Goal: Task Accomplishment & Management: Complete application form

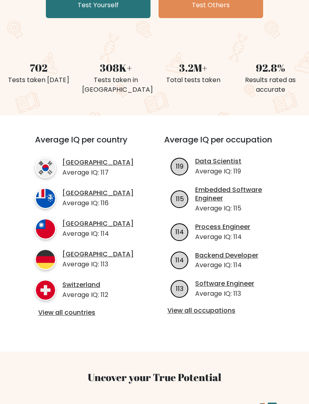
scroll to position [179, 0]
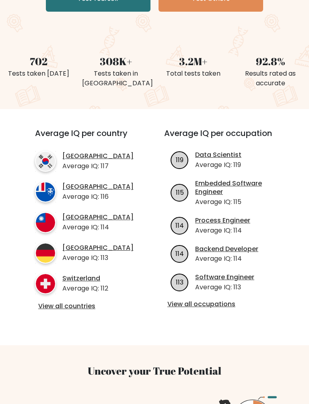
click at [33, 312] on div "Average IQ per country South Korea Average IQ: 117 French Southern Territories …" at bounding box center [85, 219] width 139 height 183
click at [59, 308] on link "View all countries" at bounding box center [85, 306] width 94 height 8
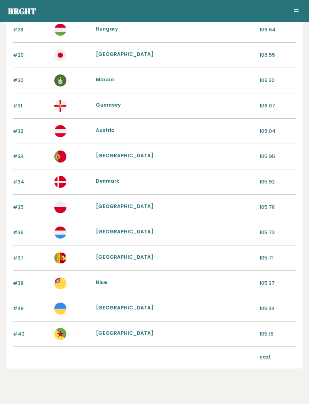
scroll to position [780, 0]
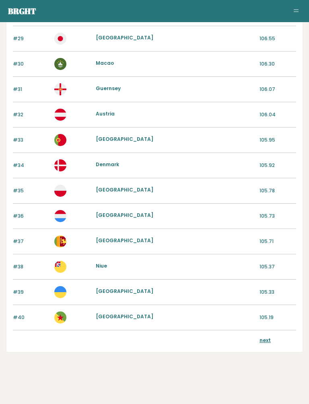
click at [261, 337] on link "next" at bounding box center [265, 340] width 11 height 7
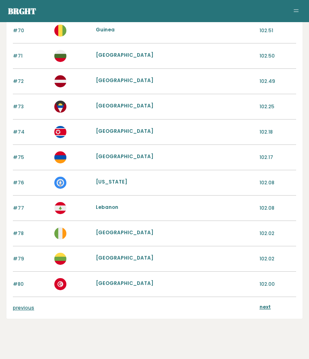
scroll to position [825, 0]
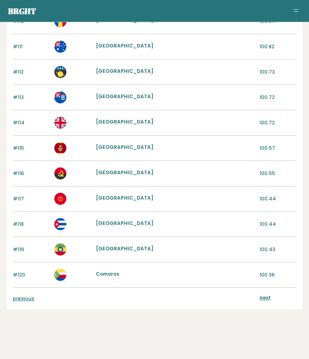
scroll to position [825, 0]
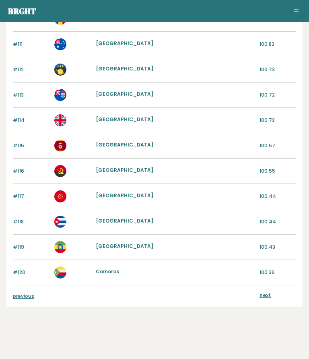
click at [15, 307] on div "previous next" at bounding box center [155, 297] width 284 height 22
click at [18, 296] on link "previous" at bounding box center [23, 296] width 21 height 7
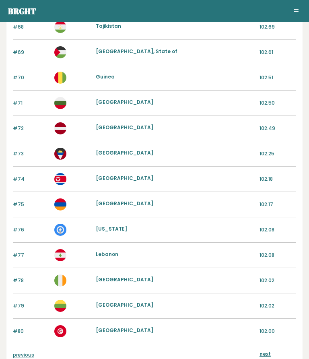
scroll to position [825, 0]
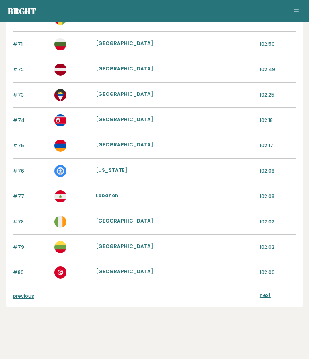
click at [13, 294] on link "previous" at bounding box center [23, 296] width 21 height 7
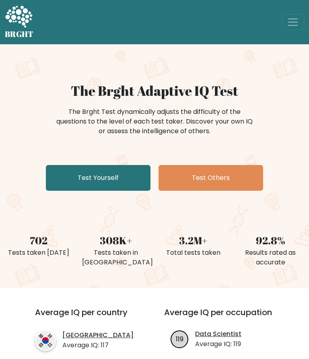
click at [68, 177] on link "Test Yourself" at bounding box center [98, 178] width 105 height 26
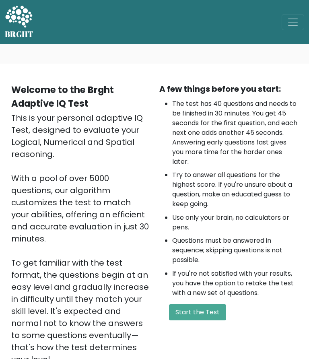
click at [207, 313] on button "Start the Test" at bounding box center [197, 312] width 57 height 16
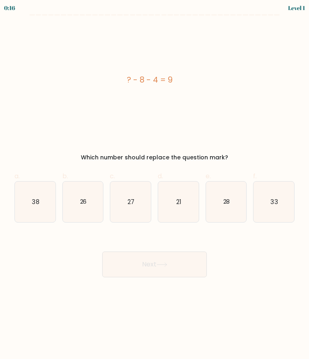
click at [185, 201] on icon "21" at bounding box center [178, 202] width 41 height 41
click at [155, 185] on input "d. 21" at bounding box center [155, 182] width 0 height 5
radio input "true"
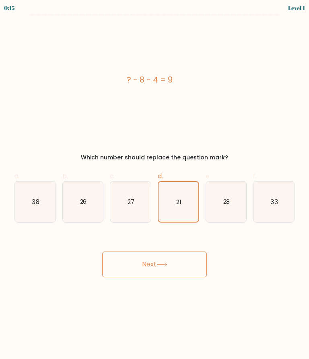
click at [184, 263] on button "Next" at bounding box center [154, 265] width 105 height 26
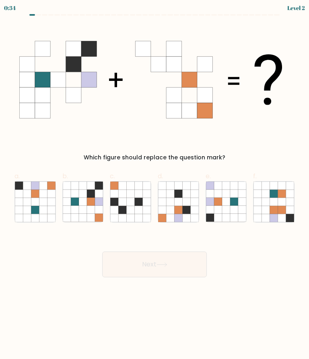
click at [175, 211] on icon at bounding box center [178, 210] width 8 height 8
click at [155, 185] on input "d." at bounding box center [155, 182] width 0 height 5
radio input "true"
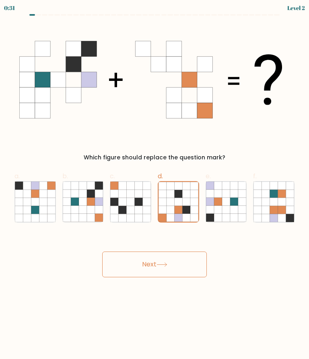
click at [191, 269] on button "Next" at bounding box center [154, 265] width 105 height 26
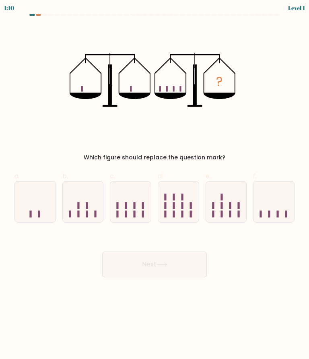
click at [285, 197] on icon at bounding box center [274, 201] width 41 height 33
click at [155, 185] on input "f." at bounding box center [155, 182] width 0 height 5
radio input "true"
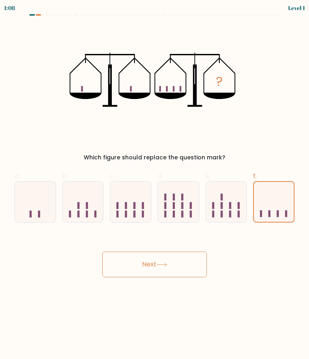
click at [176, 267] on button "Next" at bounding box center [154, 265] width 105 height 26
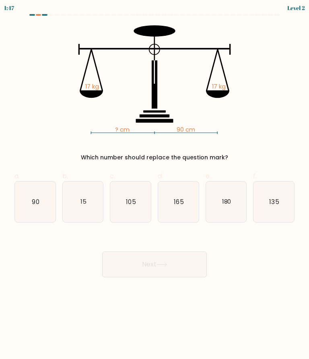
click at [27, 205] on icon "90" at bounding box center [35, 202] width 41 height 41
click at [155, 185] on input "a. 90" at bounding box center [155, 182] width 0 height 5
radio input "true"
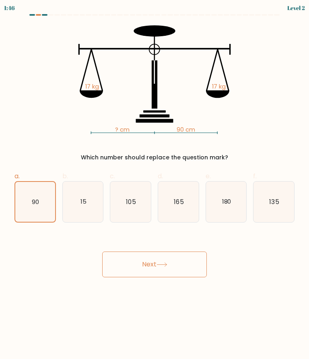
click at [178, 262] on button "Next" at bounding box center [154, 265] width 105 height 26
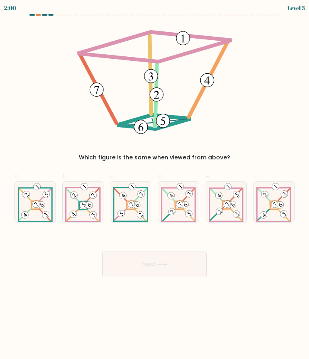
click at [82, 205] on icon at bounding box center [83, 205] width 3 height 4
click at [155, 185] on input "b." at bounding box center [155, 182] width 0 height 5
radio input "true"
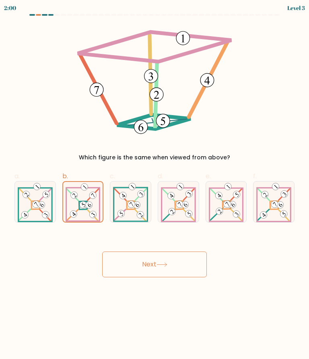
click at [184, 265] on button "Next" at bounding box center [154, 265] width 105 height 26
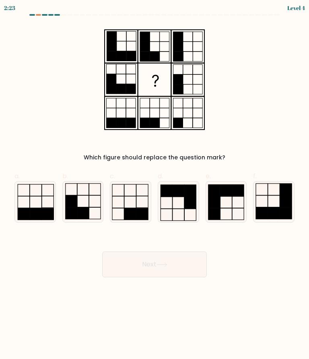
click at [79, 204] on icon at bounding box center [83, 202] width 41 height 41
click at [155, 185] on input "b." at bounding box center [155, 182] width 0 height 5
radio input "true"
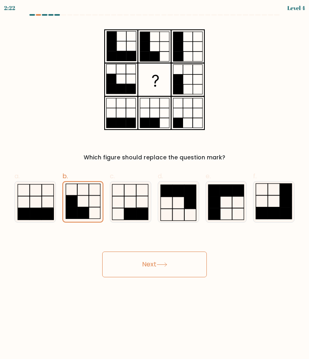
click at [195, 256] on button "Next" at bounding box center [154, 265] width 105 height 26
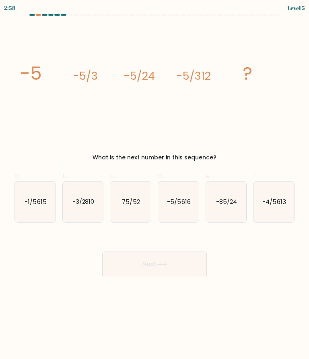
click at [191, 201] on icon "-5/5616" at bounding box center [178, 202] width 41 height 41
click at [155, 185] on input "d. -5/5616" at bounding box center [155, 182] width 0 height 5
radio input "true"
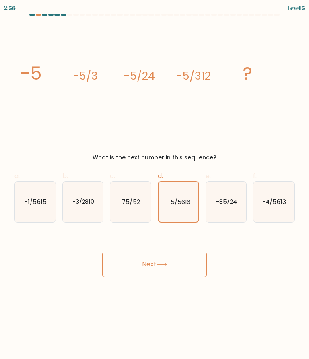
click at [182, 268] on button "Next" at bounding box center [154, 265] width 105 height 26
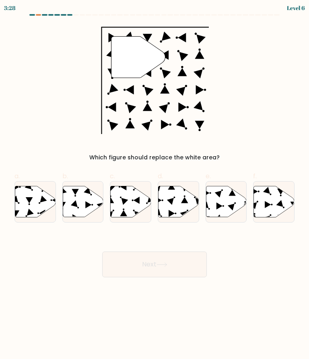
click at [25, 199] on icon at bounding box center [35, 201] width 41 height 31
click at [155, 185] on input "a." at bounding box center [155, 182] width 0 height 5
radio input "true"
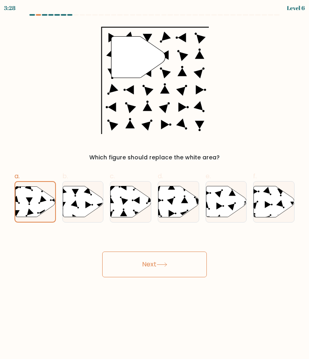
click at [185, 262] on button "Next" at bounding box center [154, 265] width 105 height 26
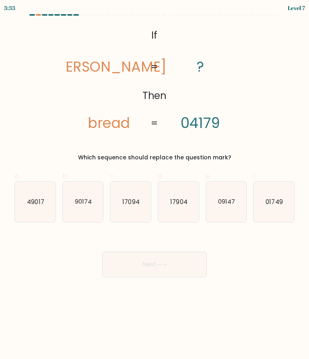
click at [273, 206] on text "01749" at bounding box center [274, 201] width 17 height 8
click at [155, 185] on input "f. 01749" at bounding box center [155, 182] width 0 height 5
radio input "true"
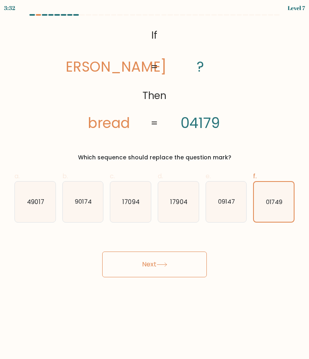
click at [182, 265] on button "Next" at bounding box center [154, 265] width 105 height 26
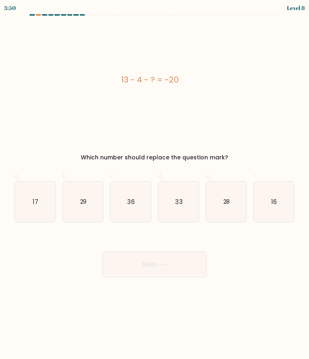
click at [180, 213] on icon "33" at bounding box center [178, 202] width 41 height 41
click at [155, 185] on input "d. 33" at bounding box center [155, 182] width 0 height 5
radio input "true"
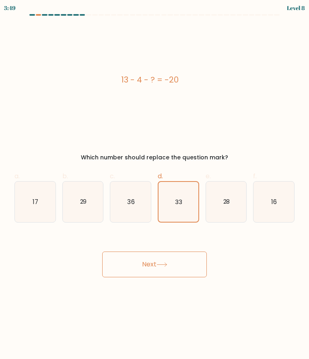
click at [178, 203] on text "33" at bounding box center [178, 202] width 7 height 8
click at [155, 185] on input "d. 33" at bounding box center [155, 182] width 0 height 5
click at [79, 205] on icon "29" at bounding box center [83, 202] width 41 height 41
click at [155, 185] on input "b. 29" at bounding box center [155, 182] width 0 height 5
radio input "true"
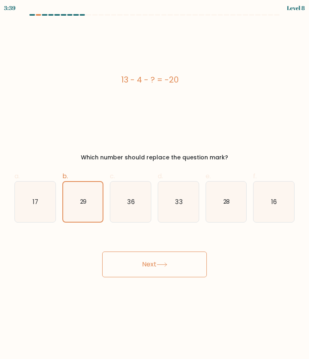
click at [166, 266] on icon at bounding box center [162, 265] width 11 height 4
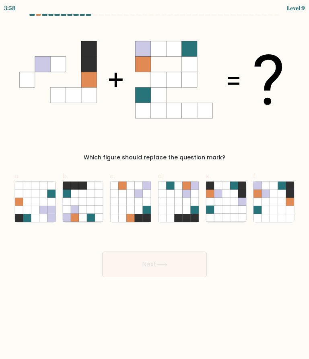
click at [274, 204] on icon at bounding box center [274, 202] width 8 height 8
click at [155, 185] on input "f." at bounding box center [155, 182] width 0 height 5
radio input "true"
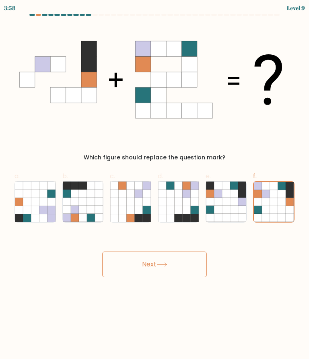
click at [180, 269] on button "Next" at bounding box center [154, 265] width 105 height 26
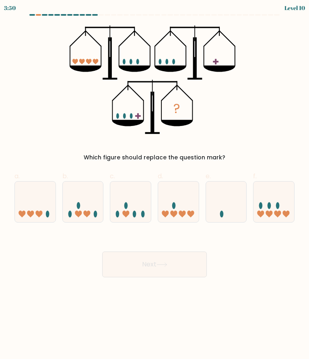
click at [281, 199] on icon at bounding box center [274, 201] width 41 height 33
click at [155, 185] on input "f." at bounding box center [155, 182] width 0 height 5
radio input "true"
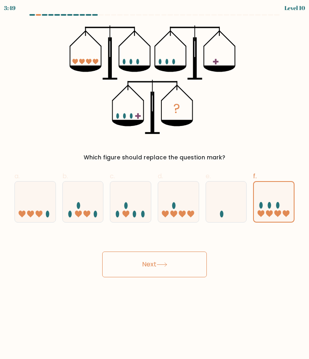
click at [199, 262] on button "Next" at bounding box center [154, 265] width 105 height 26
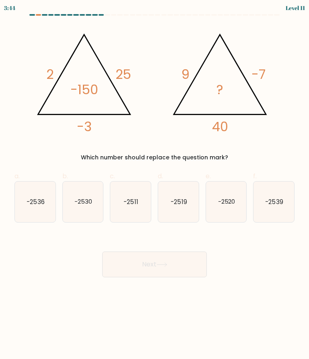
click at [123, 192] on icon "-2511" at bounding box center [130, 202] width 41 height 41
click at [155, 185] on input "c. -2511" at bounding box center [155, 182] width 0 height 5
radio input "true"
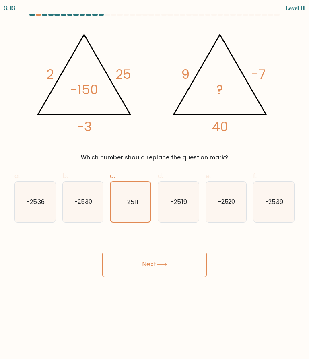
click at [191, 261] on button "Next" at bounding box center [154, 265] width 105 height 26
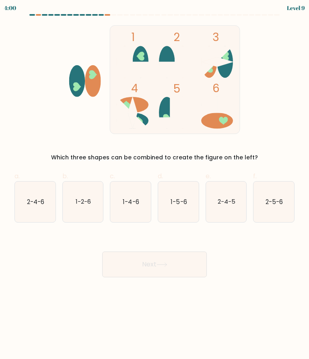
click at [77, 193] on icon "1-2-6" at bounding box center [83, 202] width 41 height 41
click at [155, 185] on input "b. 1-2-6" at bounding box center [155, 182] width 0 height 5
radio input "true"
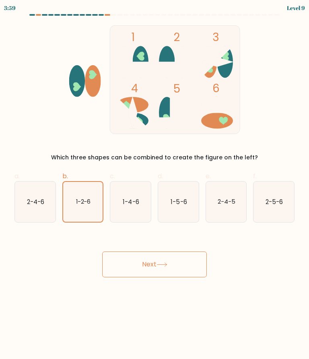
click at [192, 267] on button "Next" at bounding box center [154, 265] width 105 height 26
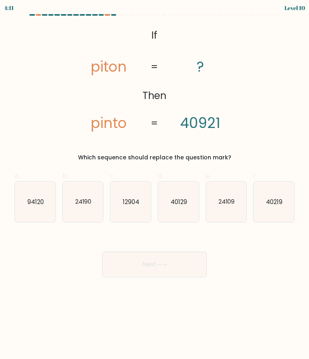
click at [287, 189] on icon "40219" at bounding box center [274, 202] width 41 height 41
click at [155, 185] on input "f. 40219" at bounding box center [155, 182] width 0 height 5
radio input "true"
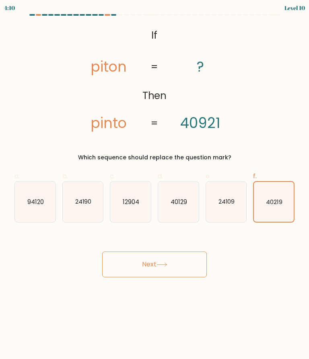
click at [199, 258] on button "Next" at bounding box center [154, 265] width 105 height 26
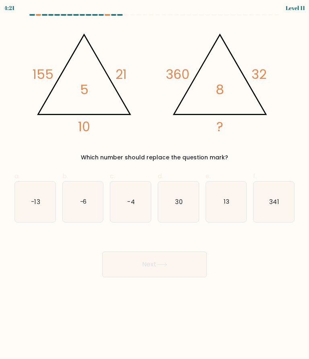
click at [178, 211] on icon "30" at bounding box center [178, 202] width 41 height 41
click at [155, 185] on input "d. 30" at bounding box center [155, 182] width 0 height 5
radio input "true"
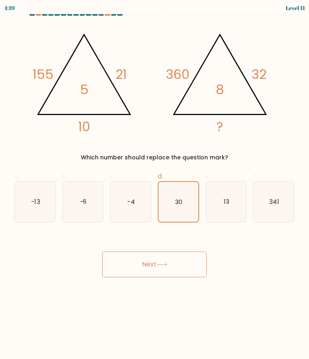
click at [195, 267] on button "Next" at bounding box center [154, 265] width 105 height 26
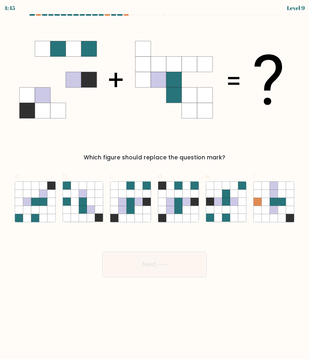
click at [141, 199] on icon at bounding box center [139, 202] width 8 height 8
click at [155, 185] on input "c." at bounding box center [155, 182] width 0 height 5
radio input "true"
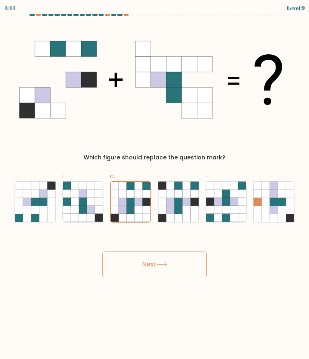
click at [168, 265] on icon at bounding box center [162, 265] width 11 height 4
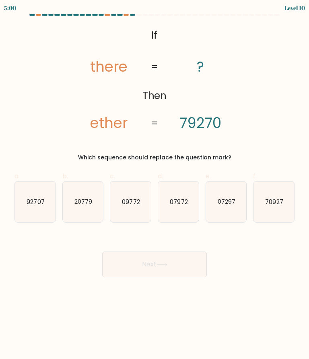
click at [27, 191] on icon "92707" at bounding box center [35, 202] width 41 height 41
click at [155, 185] on input "a. 92707" at bounding box center [155, 182] width 0 height 5
radio input "true"
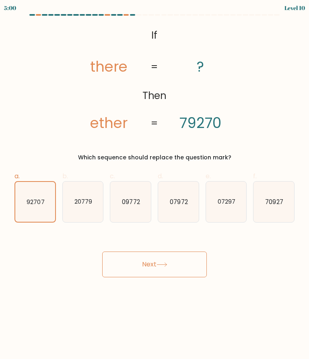
click at [189, 262] on button "Next" at bounding box center [154, 265] width 105 height 26
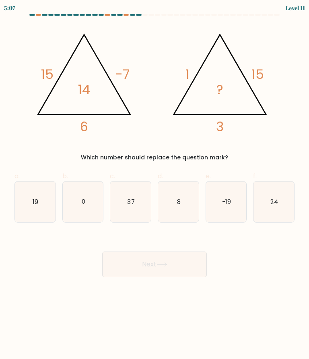
click at [221, 205] on icon "-19" at bounding box center [226, 202] width 41 height 41
click at [155, 185] on input "e. -19" at bounding box center [155, 182] width 0 height 5
radio input "true"
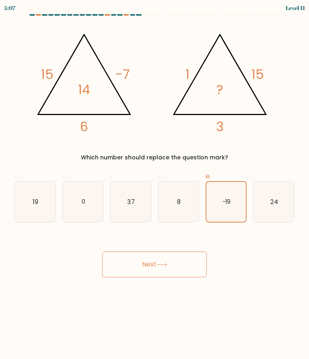
click at [123, 267] on button "Next" at bounding box center [154, 265] width 105 height 26
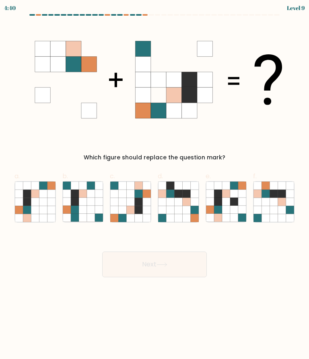
click at [124, 200] on icon at bounding box center [123, 202] width 8 height 8
click at [155, 185] on input "c." at bounding box center [155, 182] width 0 height 5
radio input "true"
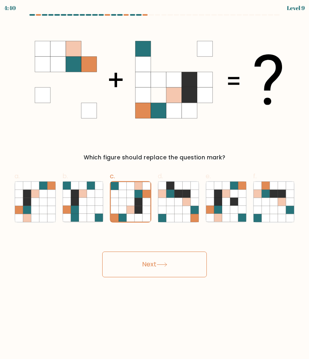
click at [181, 272] on button "Next" at bounding box center [154, 265] width 105 height 26
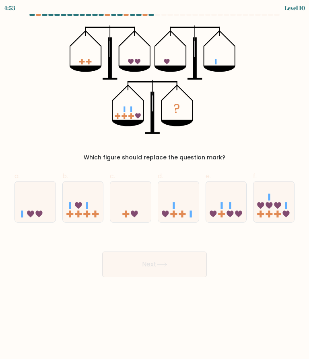
click at [222, 207] on rect at bounding box center [222, 205] width 2 height 7
click at [155, 185] on input "e." at bounding box center [155, 182] width 0 height 5
radio input "true"
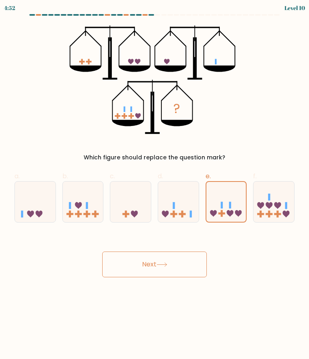
click at [122, 269] on button "Next" at bounding box center [154, 265] width 105 height 26
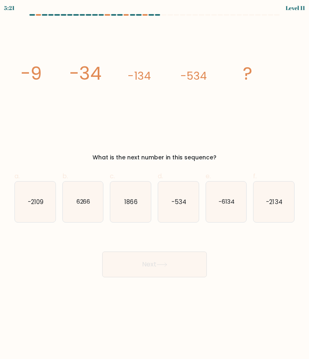
click at [282, 205] on text "-2134" at bounding box center [275, 201] width 16 height 8
click at [155, 185] on input "f. -2134" at bounding box center [155, 182] width 0 height 5
radio input "true"
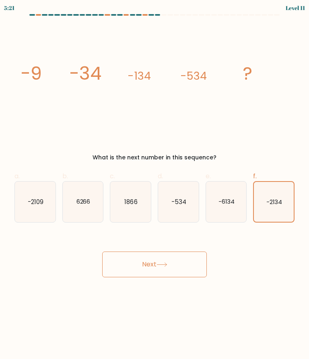
click at [186, 266] on button "Next" at bounding box center [154, 265] width 105 height 26
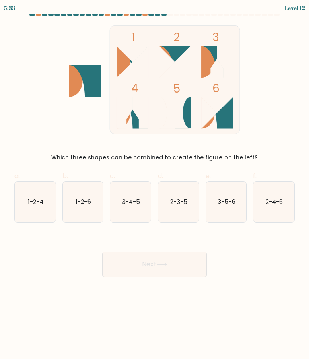
click at [125, 200] on text "3-4-5" at bounding box center [131, 201] width 18 height 8
click at [155, 185] on input "c. 3-4-5" at bounding box center [155, 182] width 0 height 5
radio input "true"
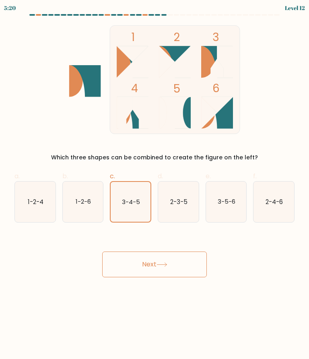
click at [190, 259] on button "Next" at bounding box center [154, 265] width 105 height 26
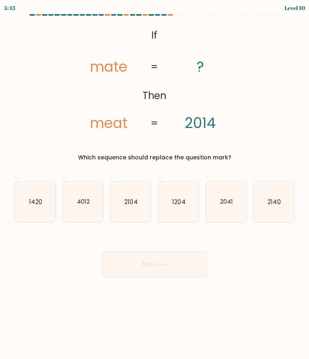
click at [285, 201] on icon "2140" at bounding box center [274, 202] width 41 height 41
click at [155, 185] on input "f. 2140" at bounding box center [155, 182] width 0 height 5
radio input "true"
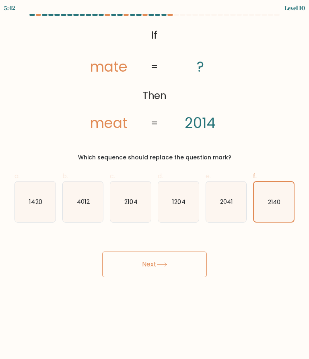
click at [192, 266] on button "Next" at bounding box center [154, 265] width 105 height 26
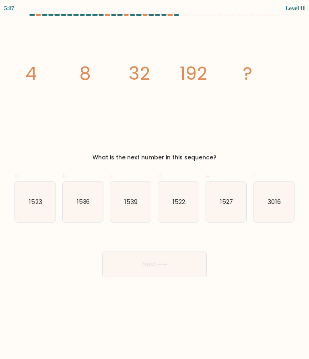
click at [181, 214] on icon "1522" at bounding box center [178, 202] width 41 height 41
click at [155, 185] on input "d. 1522" at bounding box center [155, 182] width 0 height 5
radio input "true"
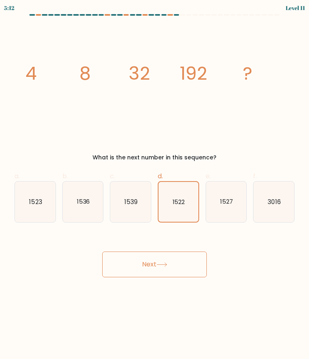
click at [182, 213] on icon "1522" at bounding box center [179, 202] width 40 height 40
click at [155, 185] on input "d. 1522" at bounding box center [155, 182] width 0 height 5
click at [188, 263] on button "Next" at bounding box center [154, 265] width 105 height 26
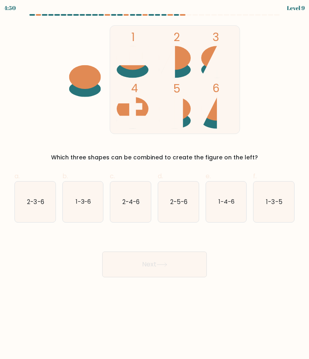
click at [31, 202] on text "2-3-6" at bounding box center [35, 201] width 17 height 8
click at [155, 185] on input "a. 2-3-6" at bounding box center [155, 182] width 0 height 5
radio input "true"
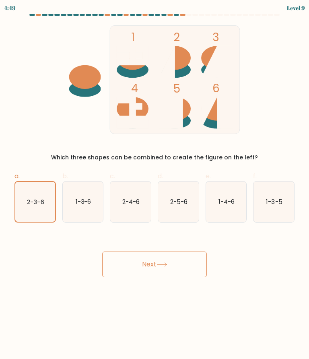
click at [190, 258] on button "Next" at bounding box center [154, 265] width 105 height 26
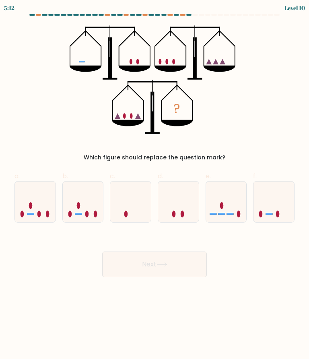
click at [281, 205] on icon at bounding box center [274, 201] width 41 height 33
click at [155, 185] on input "f." at bounding box center [155, 182] width 0 height 5
radio input "true"
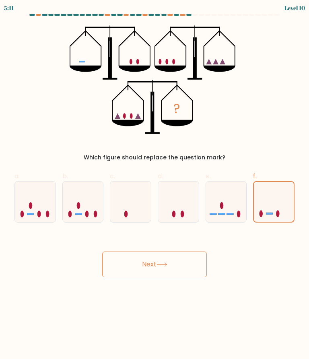
click at [180, 272] on button "Next" at bounding box center [154, 265] width 105 height 26
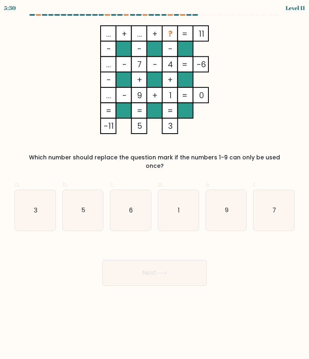
click at [175, 201] on icon "1" at bounding box center [178, 210] width 41 height 41
click at [155, 185] on input "d. 1" at bounding box center [155, 182] width 0 height 5
radio input "true"
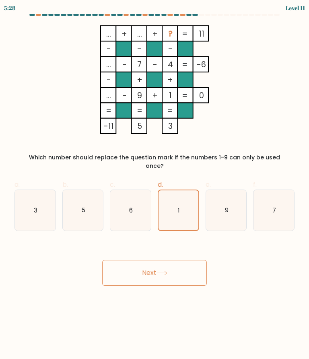
click at [190, 262] on button "Next" at bounding box center [154, 273] width 105 height 26
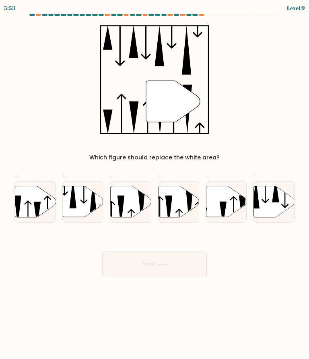
click at [233, 197] on icon at bounding box center [233, 212] width 7 height 30
click at [155, 185] on input "e." at bounding box center [155, 182] width 0 height 5
radio input "true"
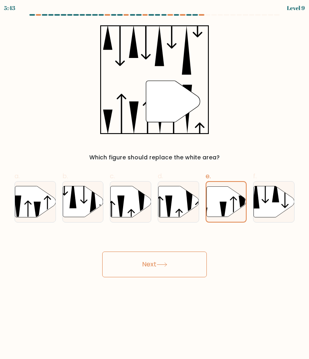
click at [183, 196] on icon at bounding box center [178, 201] width 41 height 31
click at [155, 185] on input "d." at bounding box center [155, 182] width 0 height 5
radio input "true"
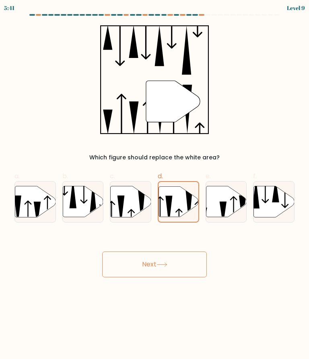
click at [229, 206] on icon at bounding box center [226, 201] width 41 height 31
click at [155, 185] on input "e." at bounding box center [155, 182] width 0 height 5
radio input "true"
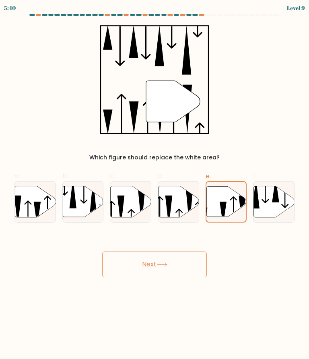
click at [185, 270] on button "Next" at bounding box center [154, 265] width 105 height 26
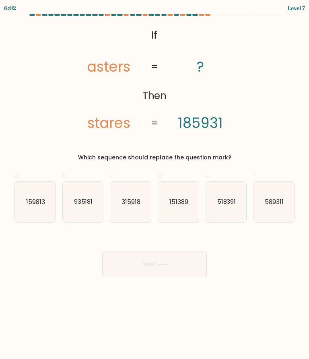
click at [240, 207] on icon "518391" at bounding box center [226, 202] width 41 height 41
click at [155, 185] on input "e. 518391" at bounding box center [155, 182] width 0 height 5
radio input "true"
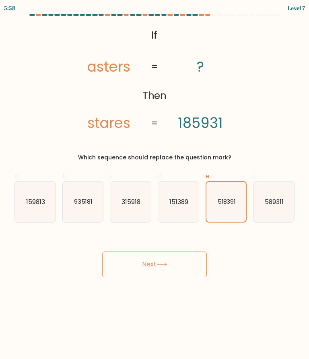
click at [193, 260] on button "Next" at bounding box center [154, 265] width 105 height 26
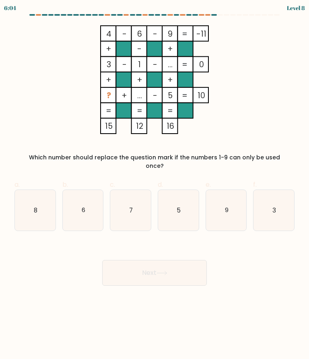
click at [49, 208] on icon "8" at bounding box center [35, 210] width 41 height 41
click at [155, 185] on input "a. 8" at bounding box center [155, 182] width 0 height 5
radio input "true"
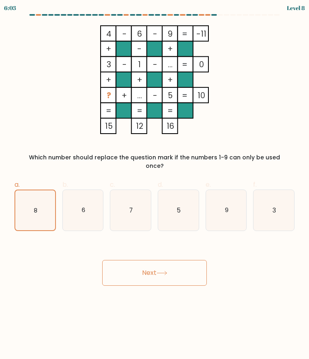
click at [166, 261] on button "Next" at bounding box center [154, 273] width 105 height 26
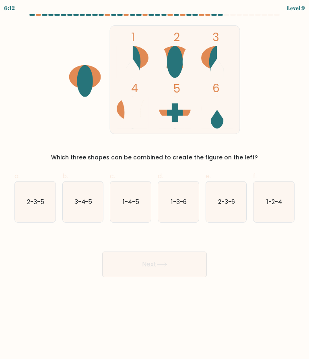
click at [271, 189] on icon "1-2-4" at bounding box center [274, 202] width 41 height 41
click at [155, 185] on input "f. 1-2-4" at bounding box center [155, 182] width 0 height 5
radio input "true"
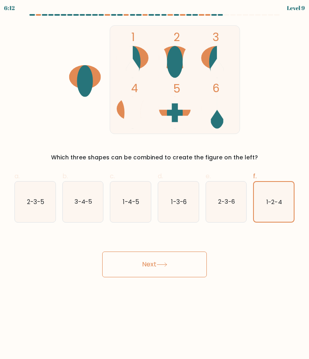
click at [178, 258] on button "Next" at bounding box center [154, 265] width 105 height 26
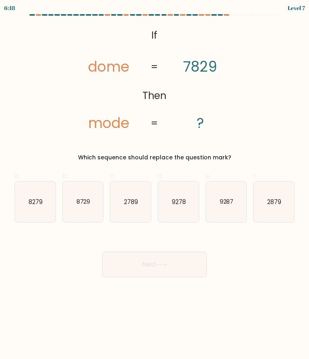
click at [279, 192] on icon "2879" at bounding box center [274, 202] width 41 height 41
click at [155, 185] on input "f. 2879" at bounding box center [155, 182] width 0 height 5
radio input "true"
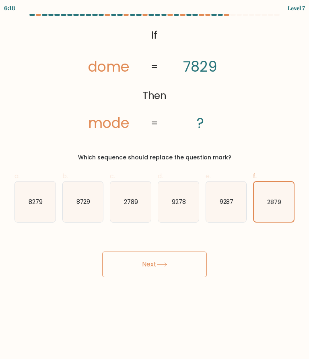
click at [188, 268] on button "Next" at bounding box center [154, 265] width 105 height 26
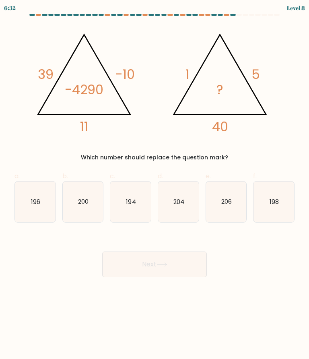
click at [85, 197] on icon "200" at bounding box center [83, 202] width 41 height 41
click at [155, 185] on input "b. 200" at bounding box center [155, 182] width 0 height 5
radio input "true"
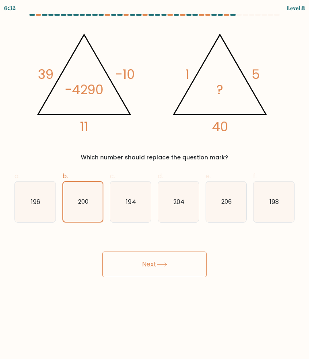
click at [186, 270] on button "Next" at bounding box center [154, 265] width 105 height 26
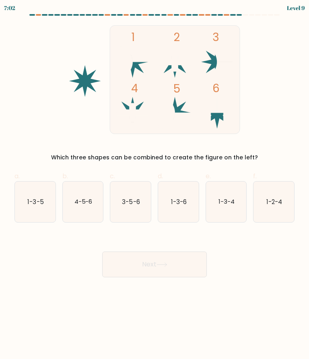
click at [25, 197] on icon "1-3-5" at bounding box center [35, 202] width 41 height 41
click at [155, 185] on input "a. 1-3-5" at bounding box center [155, 182] width 0 height 5
radio input "true"
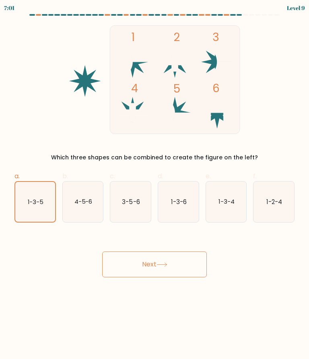
click at [22, 207] on icon "1-3-5" at bounding box center [35, 202] width 40 height 40
click at [155, 185] on input "a. 1-3-5" at bounding box center [155, 182] width 0 height 5
click at [164, 271] on button "Next" at bounding box center [154, 265] width 105 height 26
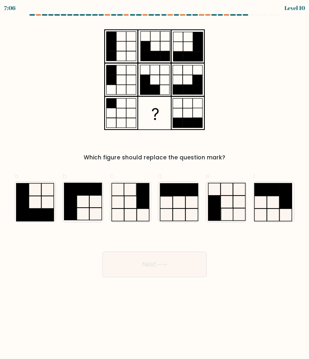
click at [228, 201] on icon at bounding box center [226, 202] width 41 height 41
click at [155, 185] on input "e." at bounding box center [155, 182] width 0 height 5
radio input "true"
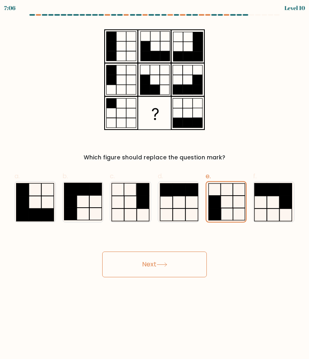
click at [174, 267] on button "Next" at bounding box center [154, 265] width 105 height 26
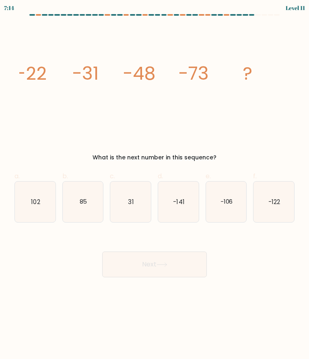
click at [223, 208] on icon "-106" at bounding box center [226, 202] width 41 height 41
click at [155, 185] on input "e. -106" at bounding box center [155, 182] width 0 height 5
radio input "true"
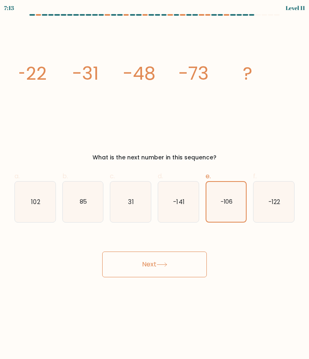
click at [169, 268] on button "Next" at bounding box center [154, 265] width 105 height 26
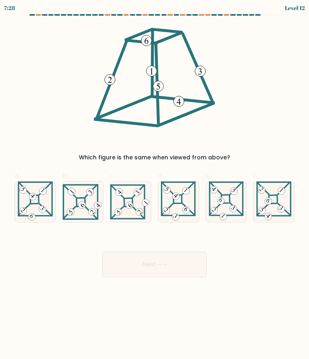
click at [271, 196] on 275 at bounding box center [273, 199] width 8 height 8
click at [155, 185] on input "f." at bounding box center [155, 182] width 0 height 5
radio input "true"
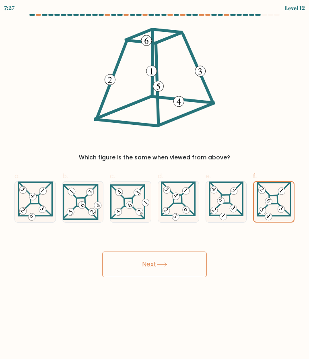
click at [182, 275] on button "Next" at bounding box center [154, 265] width 105 height 26
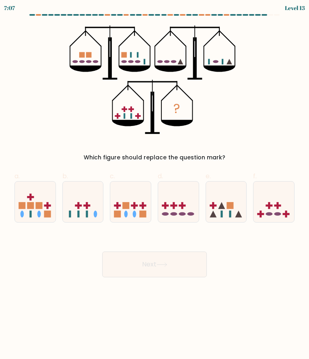
click at [281, 197] on icon at bounding box center [274, 201] width 41 height 33
click at [155, 185] on input "f." at bounding box center [155, 182] width 0 height 5
radio input "true"
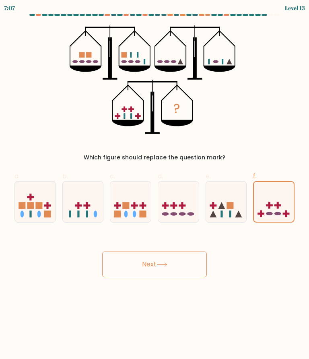
click at [142, 262] on button "Next" at bounding box center [154, 265] width 105 height 26
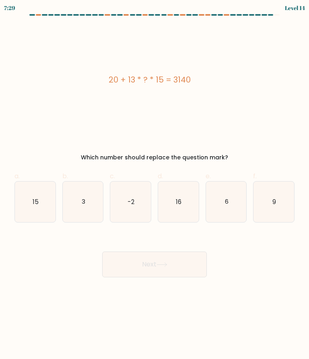
click at [280, 197] on icon "9" at bounding box center [274, 202] width 41 height 41
click at [155, 185] on input "f. 9" at bounding box center [155, 182] width 0 height 5
radio input "true"
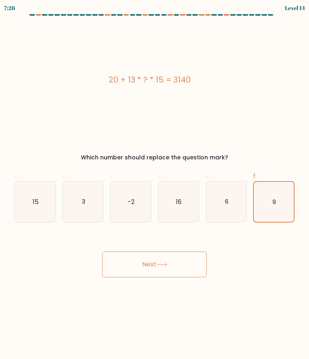
click at [196, 263] on button "Next" at bounding box center [154, 265] width 105 height 26
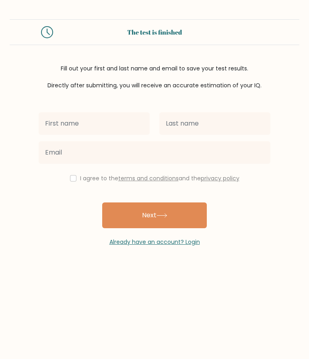
click at [192, 218] on button "Next" at bounding box center [154, 216] width 105 height 26
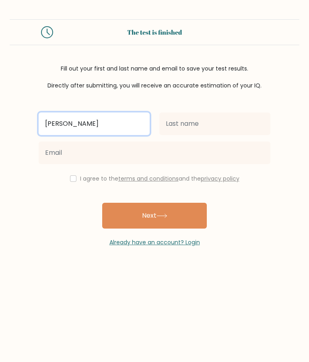
type input "[PERSON_NAME]"
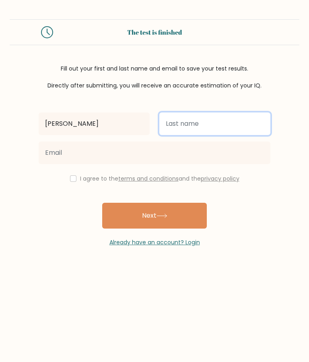
click at [232, 130] on input "text" at bounding box center [214, 123] width 111 height 23
type input "[PERSON_NAME]"
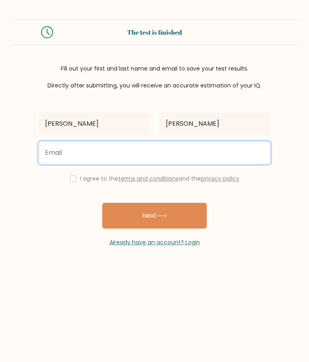
click at [52, 156] on input "email" at bounding box center [155, 152] width 232 height 23
type input "[EMAIL_ADDRESS][DOMAIN_NAME]"
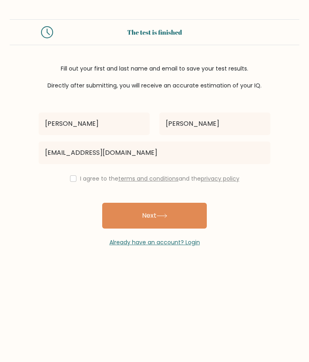
click at [192, 224] on button "Next" at bounding box center [154, 216] width 105 height 26
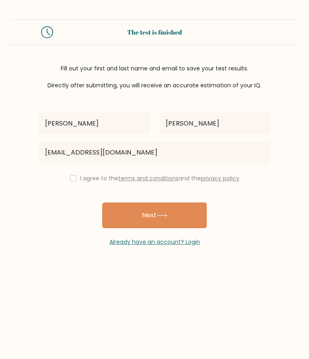
click at [72, 177] on input "checkbox" at bounding box center [73, 178] width 6 height 6
checkbox input "true"
click at [193, 216] on button "Next" at bounding box center [154, 216] width 105 height 26
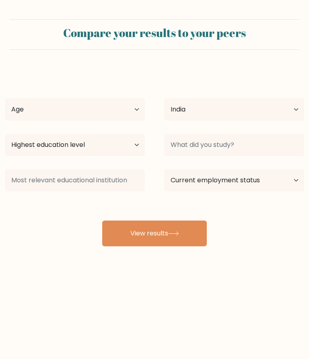
select select "IN"
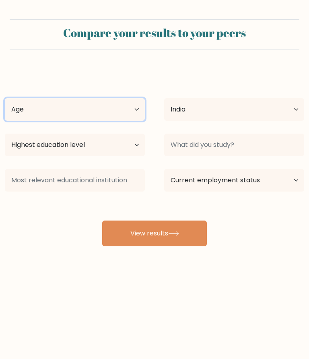
click at [145, 101] on select "Age Under 18 years old 18-24 years old 25-34 years old 35-44 years old 45-54 ye…" at bounding box center [75, 109] width 140 height 23
select select "min_18"
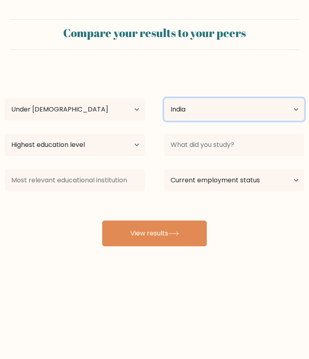
click at [280, 108] on select "Country Afghanistan Albania Algeria American Samoa Andorra Angola Anguilla Anta…" at bounding box center [234, 109] width 140 height 23
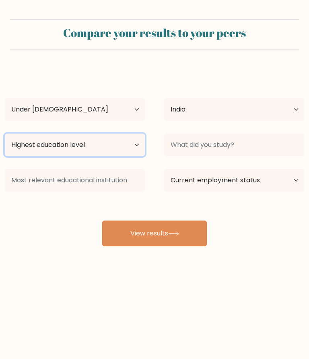
click at [26, 150] on select "Highest education level No schooling Primary Lower Secondary Upper Secondary Oc…" at bounding box center [75, 145] width 140 height 23
select select "lower_secondary"
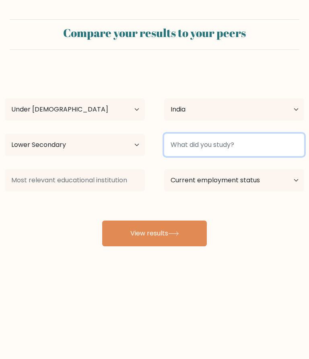
click at [268, 147] on input at bounding box center [234, 145] width 140 height 23
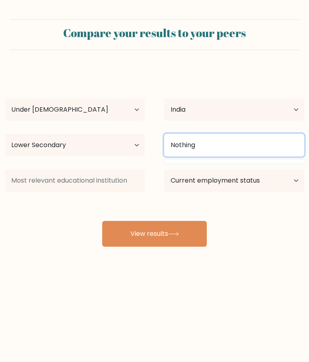
type input "Nothing"
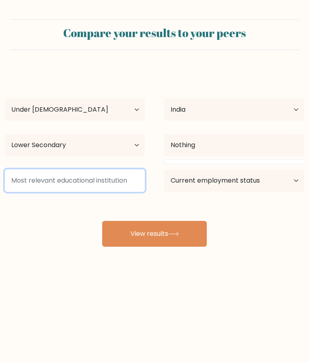
click at [31, 176] on input at bounding box center [75, 180] width 140 height 23
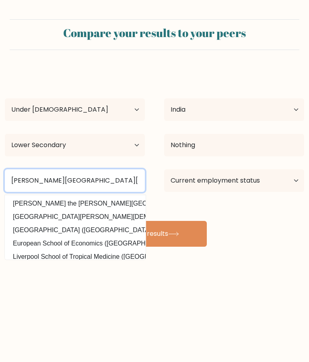
type input "Christ king convent school"
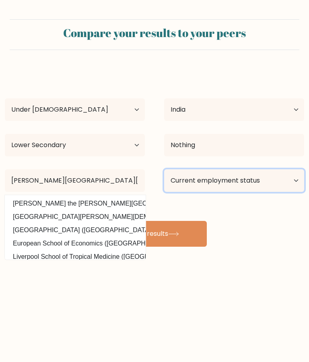
click at [279, 184] on select "Current employment status Employed Student Retired Other / prefer not to answer" at bounding box center [234, 180] width 140 height 23
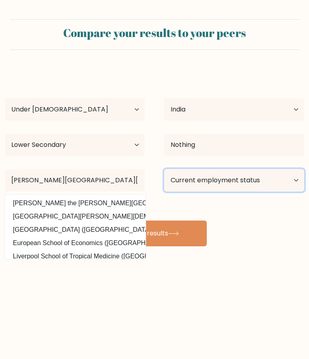
select select "student"
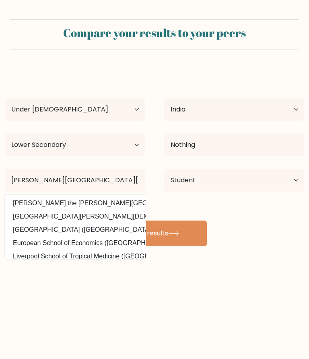
click at [192, 238] on button "View results" at bounding box center [154, 234] width 105 height 26
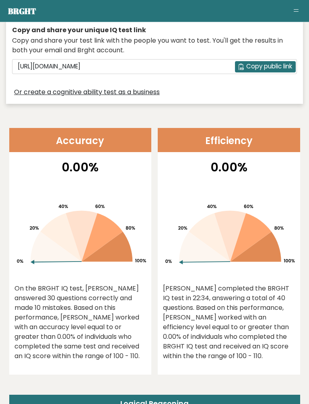
scroll to position [315, 0]
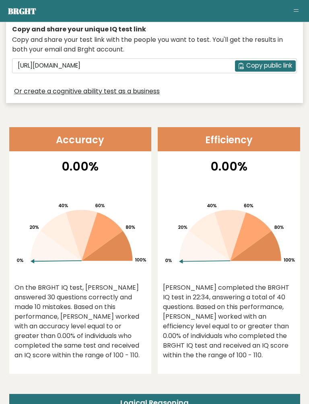
click at [35, 273] on icon at bounding box center [80, 232] width 132 height 103
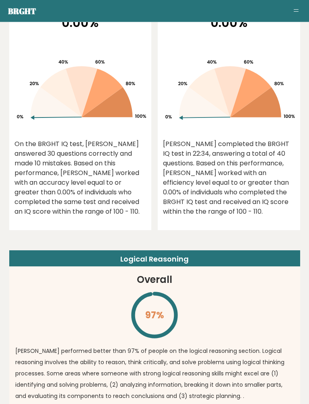
click at [265, 261] on header "Logical Reasoning" at bounding box center [154, 259] width 291 height 16
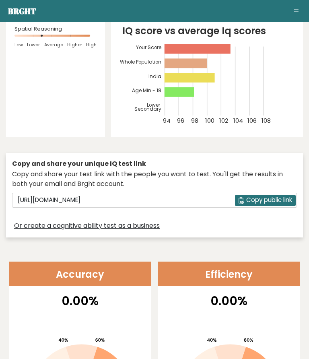
scroll to position [0, 0]
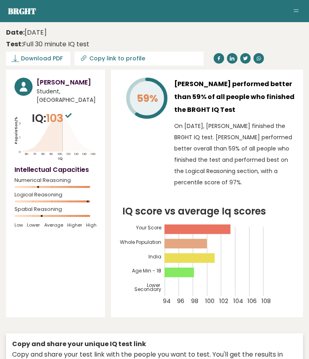
click at [293, 18] on aside "Brght DS [PERSON_NAME] Student Retake test Test others Test Results" at bounding box center [154, 11] width 309 height 22
click at [298, 7] on button "Toggle navigation" at bounding box center [297, 11] width 10 height 10
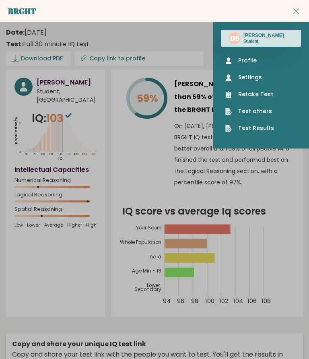
click at [277, 31] on div "DS [PERSON_NAME] Student" at bounding box center [261, 38] width 80 height 17
click at [265, 58] on link "Profile" at bounding box center [262, 60] width 72 height 8
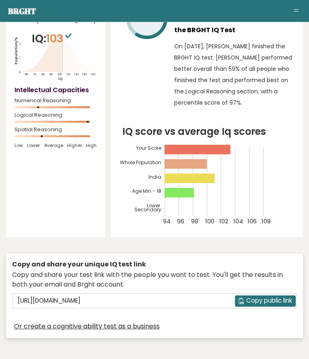
click at [293, 12] on button "Toggle navigation" at bounding box center [297, 11] width 10 height 10
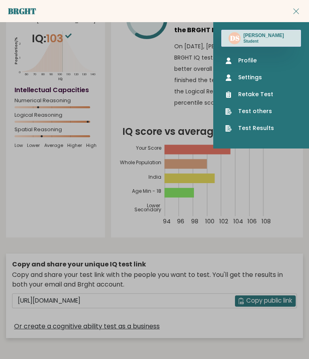
click at [263, 61] on link "Profile" at bounding box center [262, 60] width 72 height 8
